Goal: Find specific page/section: Find specific page/section

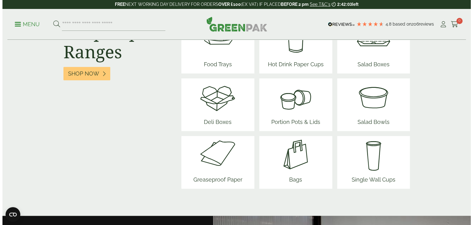
scroll to position [807, 0]
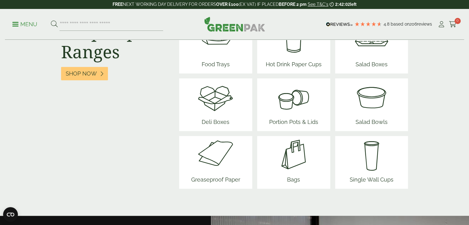
click at [216, 112] on img at bounding box center [215, 96] width 37 height 37
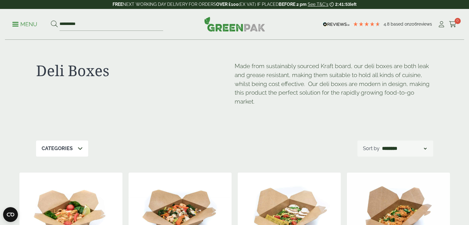
click at [14, 20] on ul "**********" at bounding box center [87, 24] width 151 height 13
click at [17, 22] on link "Menu" at bounding box center [24, 24] width 25 height 6
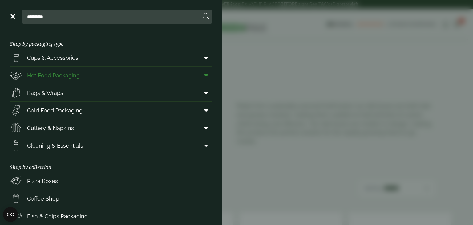
click at [204, 73] on span at bounding box center [205, 75] width 14 height 12
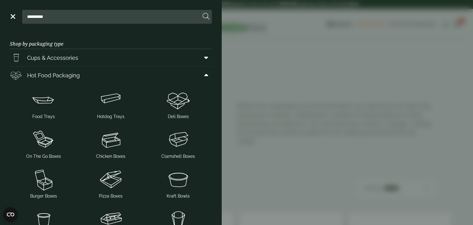
click at [12, 17] on link "Menu" at bounding box center [12, 16] width 6 height 6
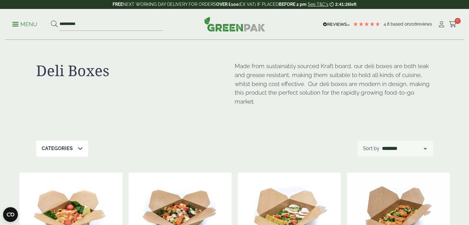
click at [80, 149] on icon at bounding box center [80, 148] width 5 height 5
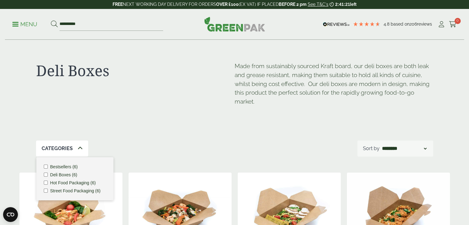
click at [163, 133] on div "Deli Boxes Made from sustainably sourced Kraft board, our deli boxes are both l…" at bounding box center [234, 90] width 397 height 100
